Goal: Task Accomplishment & Management: Use online tool/utility

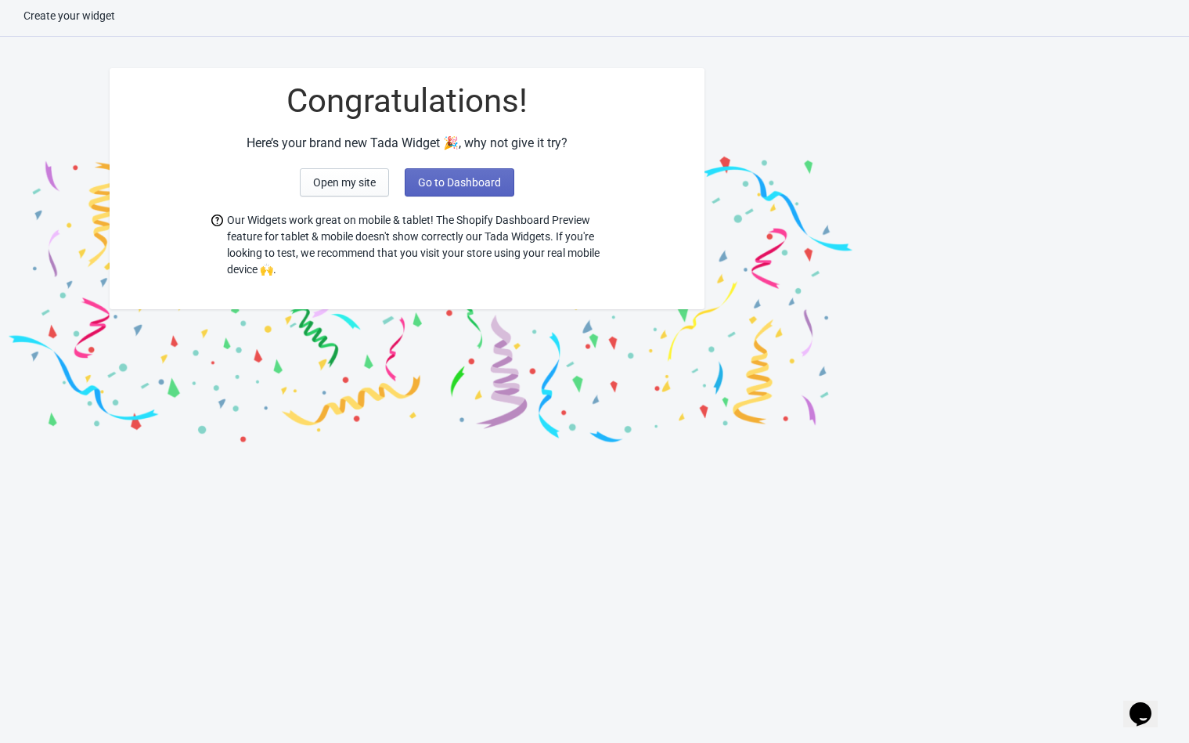
click at [153, 607] on div "Create your widget Congratulations! Here’s your brand new Tada Widget 🎉, why no…" at bounding box center [594, 379] width 1189 height 743
click at [1151, 702] on icon "Chat widget" at bounding box center [1141, 713] width 22 height 23
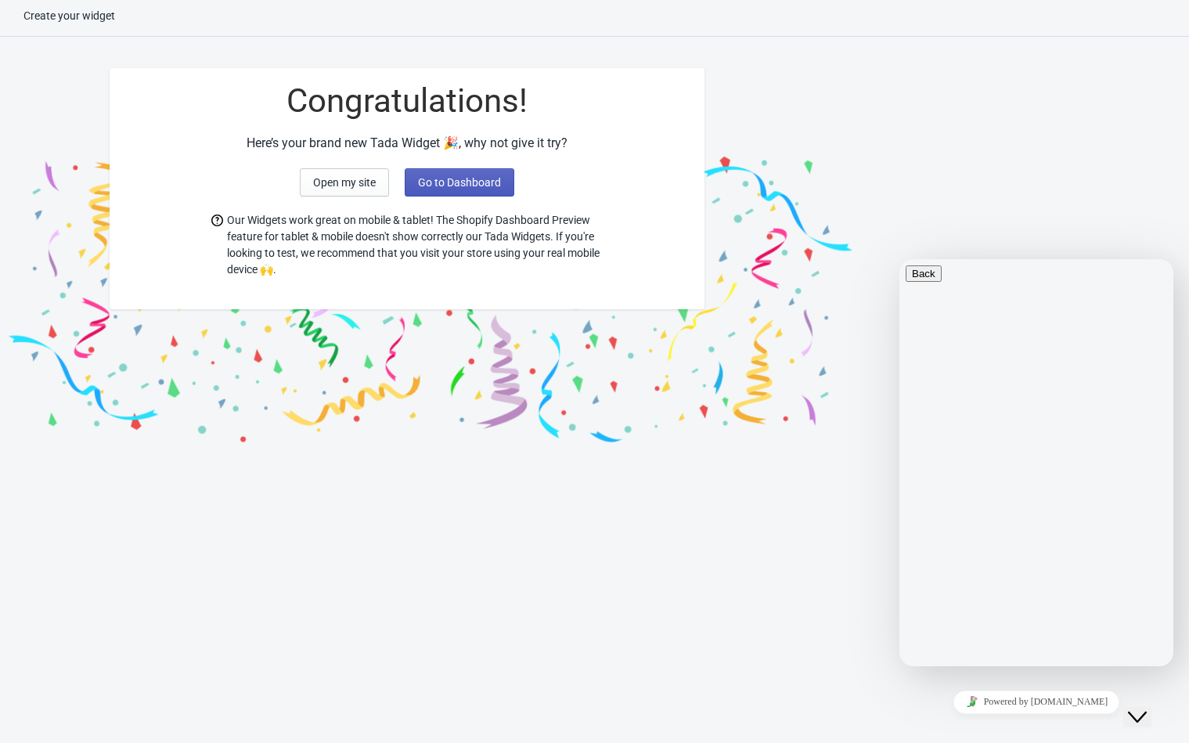
click at [456, 184] on span "Go to Dashboard" at bounding box center [459, 182] width 83 height 13
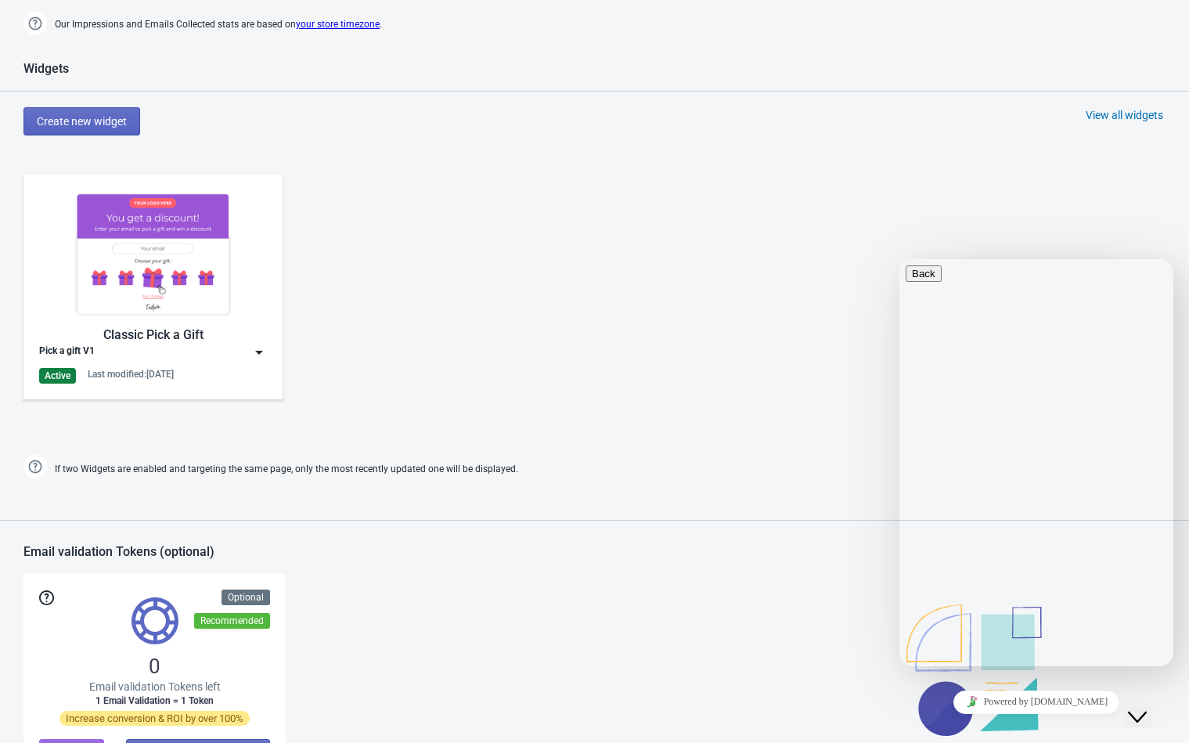
scroll to position [634, 0]
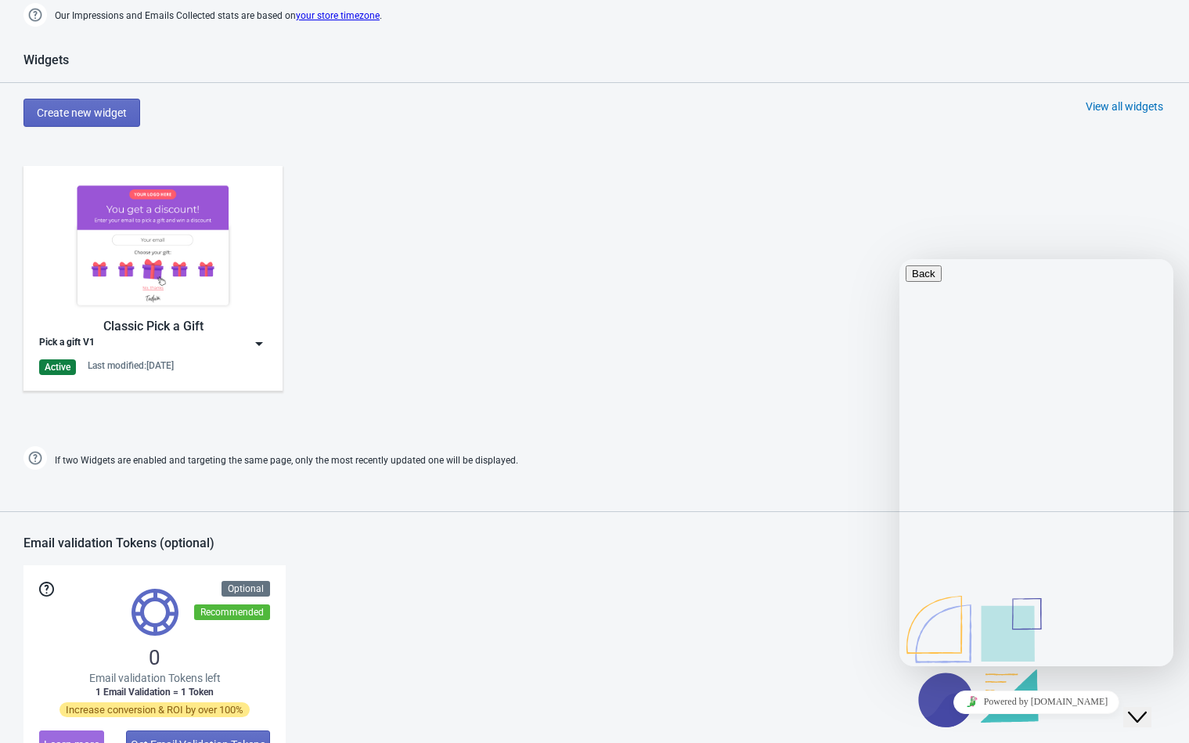
click at [258, 346] on img at bounding box center [259, 344] width 16 height 16
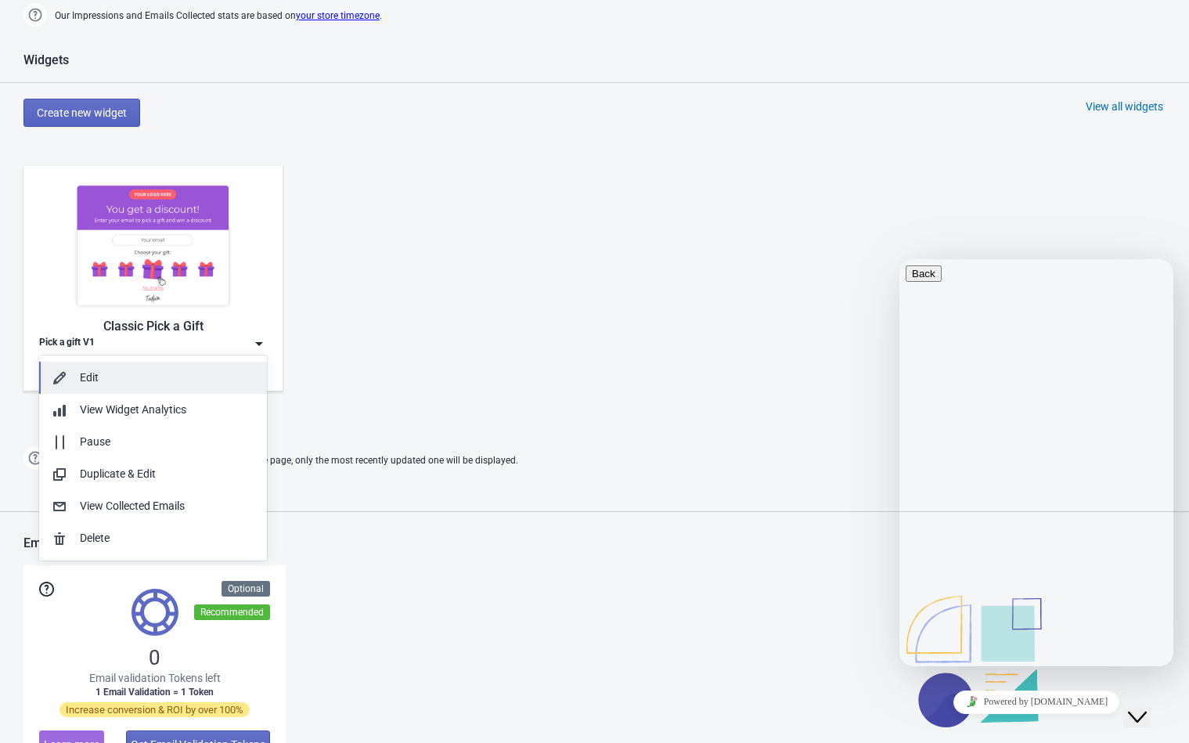
click at [132, 388] on button "Edit" at bounding box center [153, 378] width 228 height 32
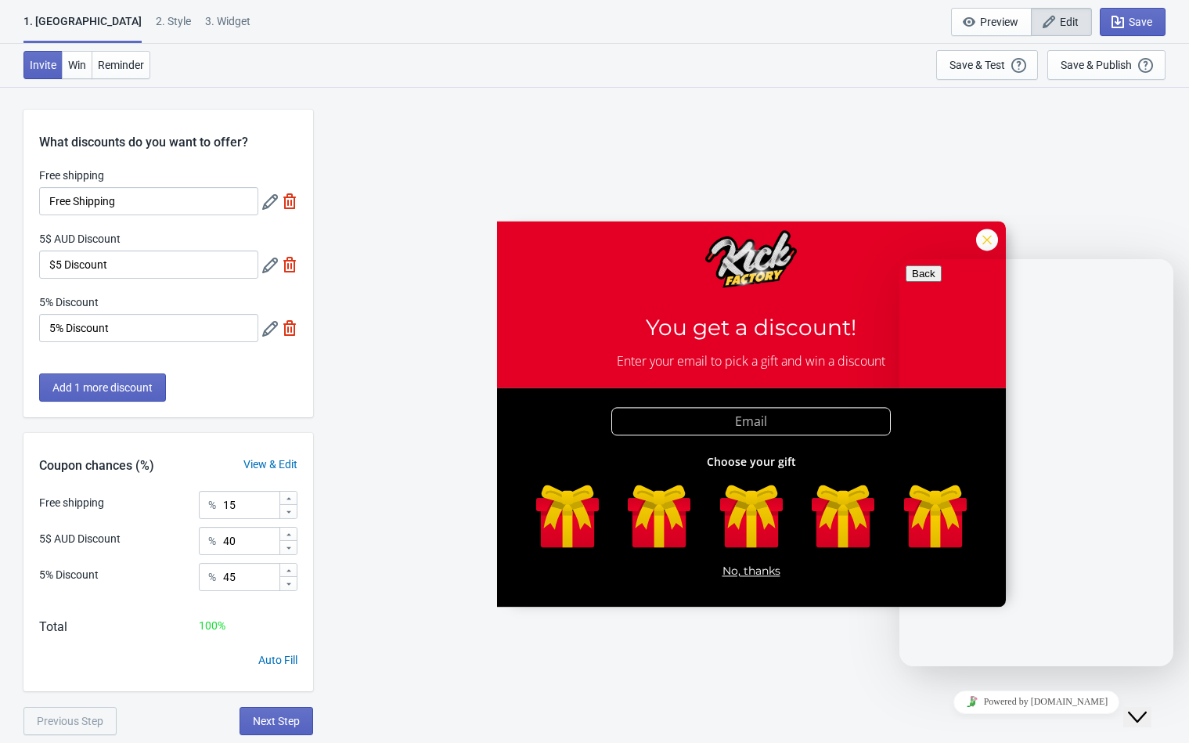
click at [268, 200] on icon at bounding box center [270, 202] width 16 height 16
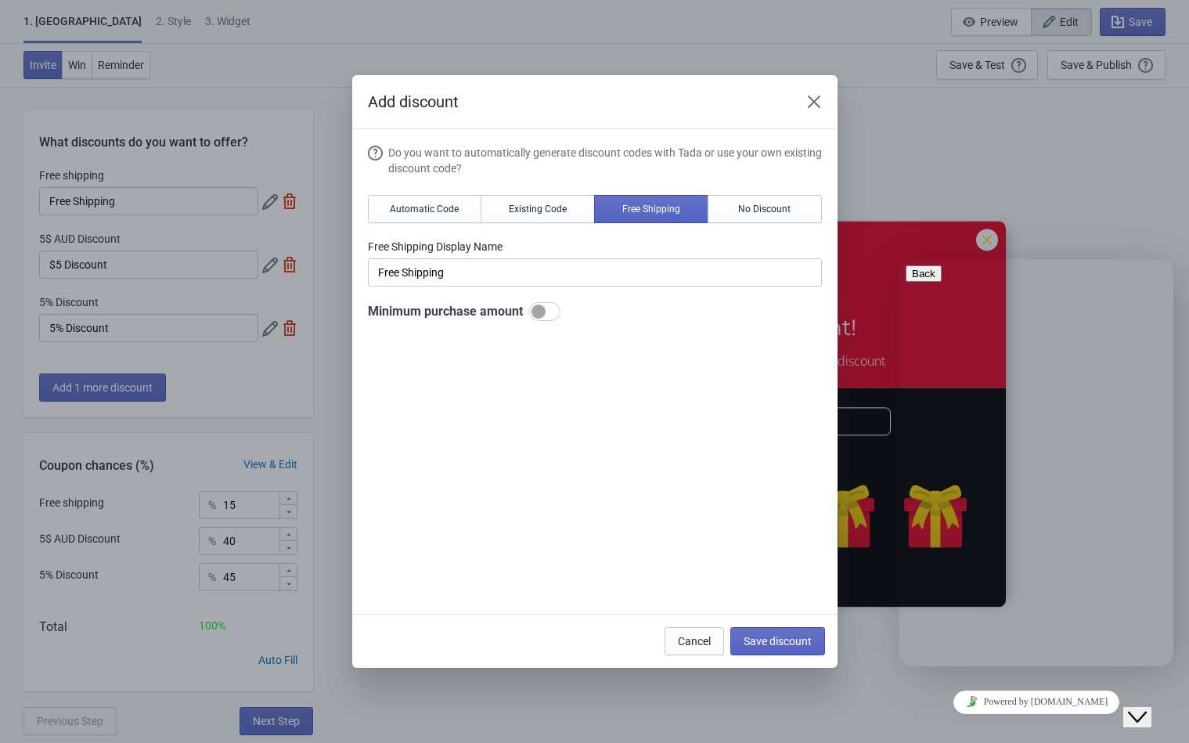
click at [541, 313] on div at bounding box center [539, 311] width 14 height 14
checkbox input "true"
click at [787, 637] on span "Save discount" at bounding box center [778, 641] width 68 height 13
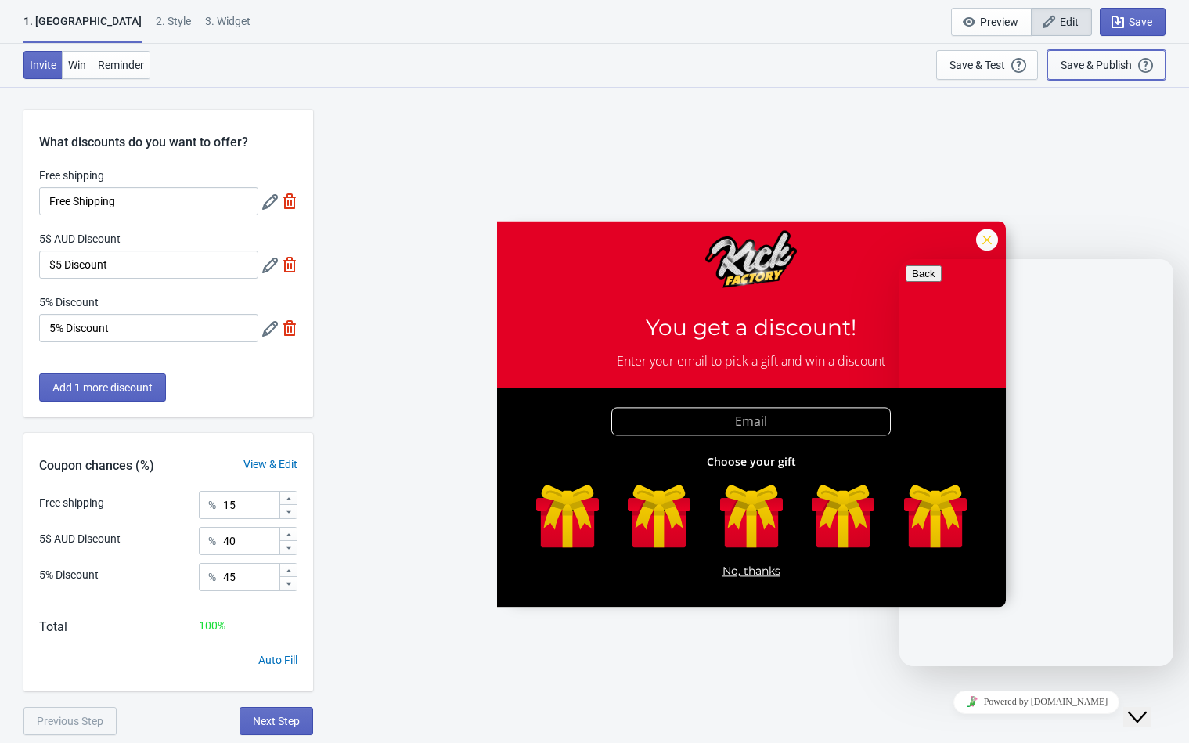
click at [1101, 59] on div "Save & Publish" at bounding box center [1096, 65] width 71 height 13
